Goal: Task Accomplishment & Management: Use online tool/utility

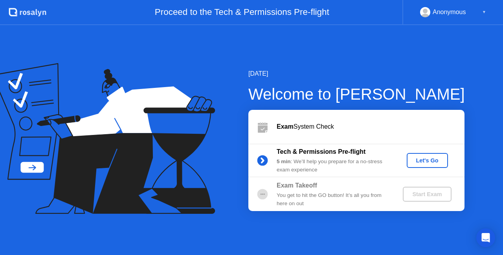
click at [428, 160] on div "Let's Go" at bounding box center [426, 160] width 35 height 6
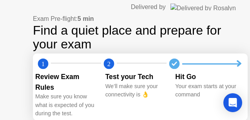
click at [148, 110] on div "Exam Pre-flight: 5 min Find a quiet place and prepare for your exam 1 2 Review …" at bounding box center [140, 77] width 215 height 127
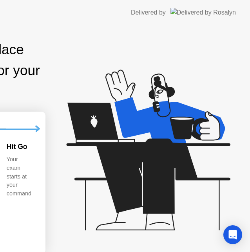
click at [181, 91] on icon at bounding box center [147, 153] width 203 height 201
click at [44, 229] on div "Hit Go Your exam starts at your command" at bounding box center [25, 192] width 37 height 102
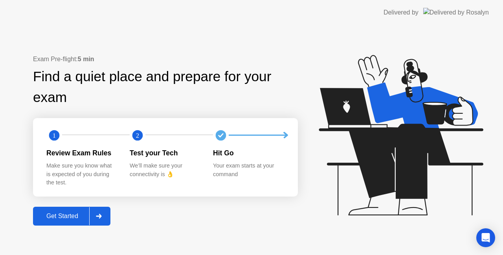
click at [57, 220] on div "Get Started" at bounding box center [62, 216] width 54 height 7
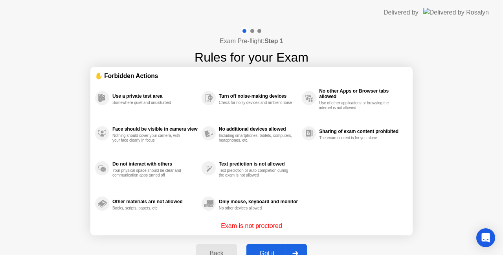
click at [424, 224] on div "Exam Pre-flight: Step 1 Rules for your Exam ✋ Forbidden Actions Use a private t…" at bounding box center [251, 149] width 503 height 249
click at [263, 250] on div "Got it" at bounding box center [267, 253] width 37 height 7
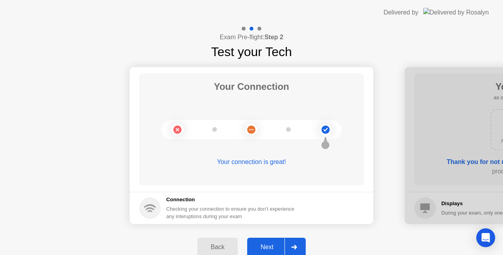
click at [267, 242] on button "Next" at bounding box center [276, 247] width 58 height 19
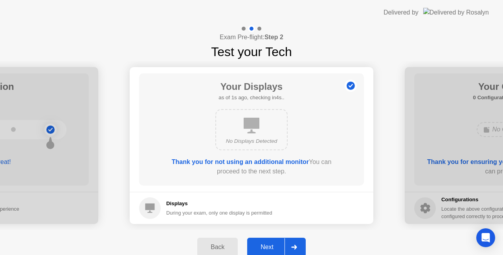
click at [267, 244] on div "Next" at bounding box center [266, 247] width 35 height 7
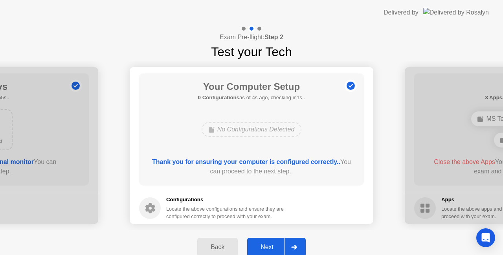
click at [261, 247] on div "Next" at bounding box center [266, 247] width 35 height 7
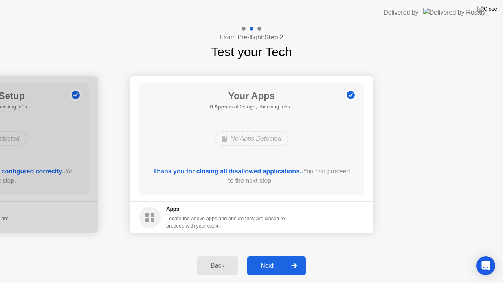
click at [269, 255] on div "Next" at bounding box center [266, 265] width 35 height 7
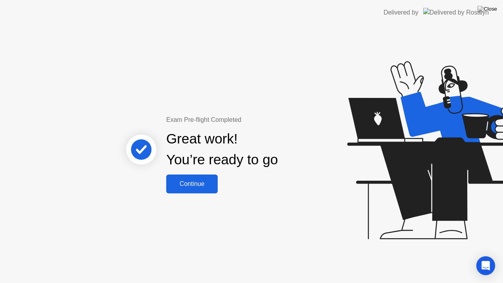
click at [203, 186] on div "Continue" at bounding box center [191, 183] width 47 height 7
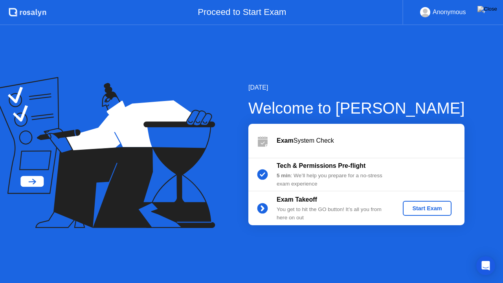
click at [445, 207] on div "Start Exam" at bounding box center [427, 208] width 42 height 6
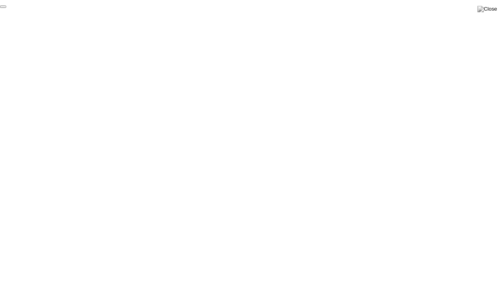
click div "End Proctoring Session"
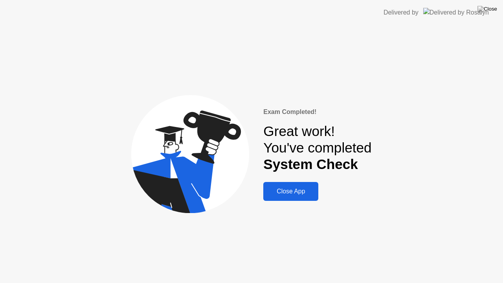
click at [298, 192] on div "Close App" at bounding box center [290, 191] width 50 height 7
